Goal: Check status: Check status

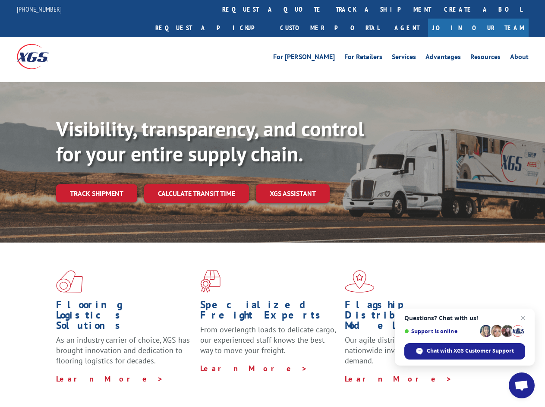
click at [272, 203] on div "Visibility, transparency, and control for your entire supply chain. Track shipm…" at bounding box center [300, 176] width 489 height 120
click at [329, 9] on link "track a shipment" at bounding box center [383, 9] width 108 height 19
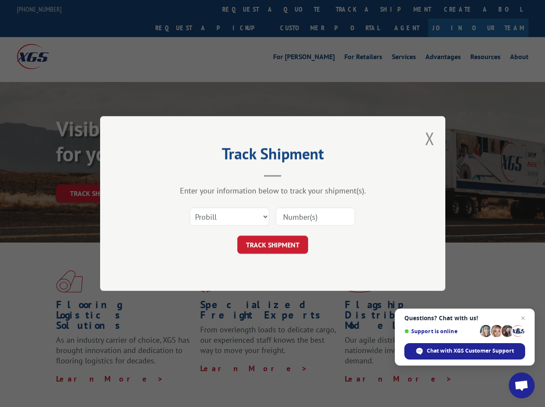
click at [301, 9] on div "Track Shipment Enter your information below to track your shipment(s). Select c…" at bounding box center [272, 203] width 545 height 407
click at [355, 9] on div "Track Shipment Enter your information below to track your shipment(s). Select c…" at bounding box center [272, 203] width 545 height 407
click at [96, 174] on div "Track Shipment Enter your information below to track your shipment(s). Select c…" at bounding box center [272, 203] width 545 height 407
click at [196, 174] on header "Track Shipment" at bounding box center [272, 162] width 259 height 29
click at [293, 174] on header "Track Shipment" at bounding box center [272, 162] width 259 height 29
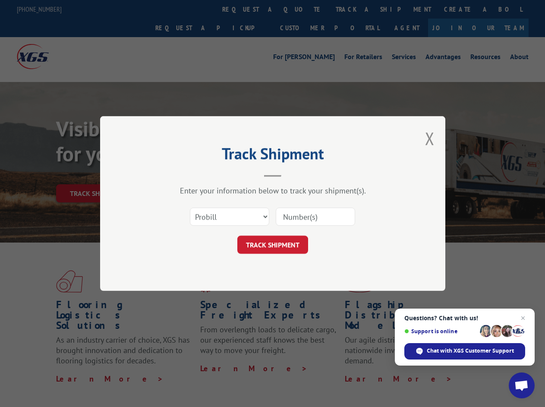
click at [521, 385] on span "Open chat" at bounding box center [521, 386] width 14 height 12
